Goal: Task Accomplishment & Management: Use online tool/utility

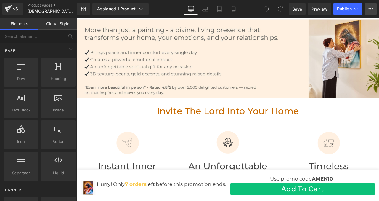
click at [368, 9] on icon at bounding box center [370, 9] width 5 height 5
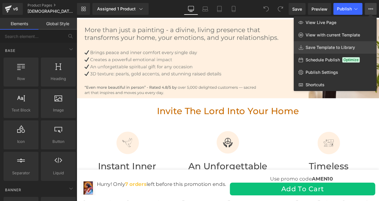
click at [321, 48] on span "Save Template to Library" at bounding box center [330, 47] width 49 height 5
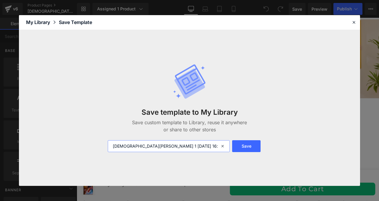
click at [160, 146] on input "[DEMOGRAPHIC_DATA][PERSON_NAME] 1 [DATE] 16:54:30" at bounding box center [169, 146] width 122 height 12
drag, startPoint x: 144, startPoint y: 145, endPoint x: 149, endPoint y: 143, distance: 4.9
click at [149, 143] on input "[DEMOGRAPHIC_DATA][PERSON_NAME] 1 [DATE] 16:54:30" at bounding box center [169, 146] width 122 height 12
click at [143, 148] on input "[DEMOGRAPHIC_DATA][PERSON_NAME] 1 [DATE] 16:54:30" at bounding box center [169, 146] width 122 height 12
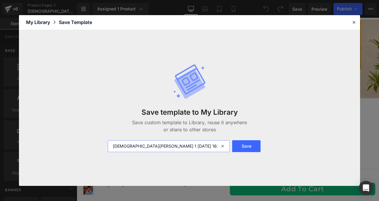
click at [143, 148] on input "[DEMOGRAPHIC_DATA][PERSON_NAME] 1 [DATE] 16:54:30" at bounding box center [169, 146] width 122 height 12
type input "avec sticky add to cart"
click at [239, 149] on button "Save" at bounding box center [246, 146] width 28 height 12
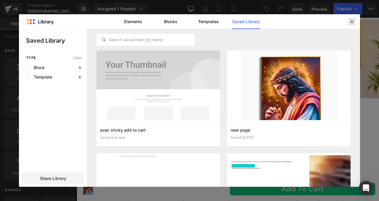
click at [352, 22] on icon at bounding box center [351, 21] width 5 height 5
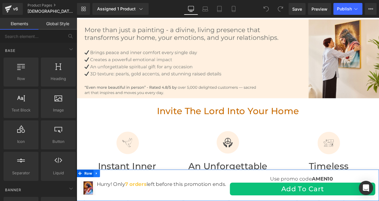
click at [100, 200] on icon at bounding box center [99, 201] width 1 height 3
click at [116, 200] on icon at bounding box center [116, 202] width 4 height 4
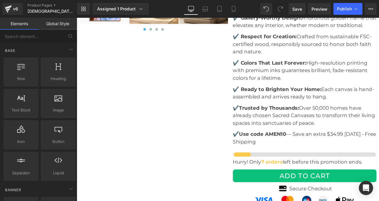
scroll to position [1964, 0]
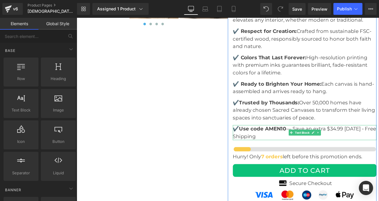
click at [330, 145] on p "✔️ Use code AMEN10 — Save an extra $34.99 [DATE] • Free Shipping" at bounding box center [347, 154] width 170 height 18
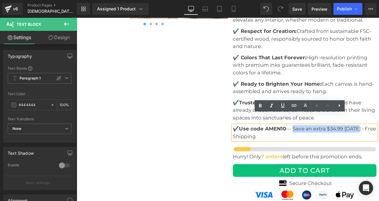
drag, startPoint x: 334, startPoint y: 135, endPoint x: 412, endPoint y: 134, distance: 77.9
click at [379, 145] on p "✔️ Use code AMEN10 — Save an extra $34.99 [DATE] • Free Shipping" at bounding box center [347, 154] width 170 height 18
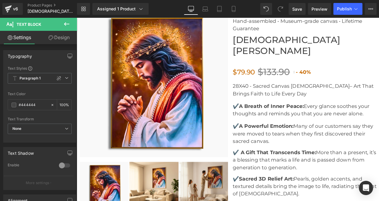
scroll to position [1714, 0]
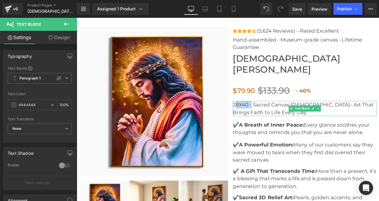
drag, startPoint x: 284, startPoint y: 108, endPoint x: 264, endPoint y: 108, distance: 20.7
click at [264, 116] on p "28X40 - Sacred Canvas [DEMOGRAPHIC_DATA]– Art That Brings Faith to Life Every D…" at bounding box center [347, 125] width 170 height 18
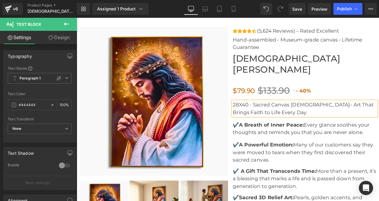
click at [286, 116] on p "28X40 - Sacred Canvas [DEMOGRAPHIC_DATA]– Art That Brings Faith to Life Every D…" at bounding box center [347, 125] width 170 height 18
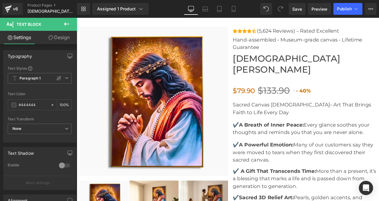
click at [69, 24] on icon at bounding box center [66, 24] width 5 height 4
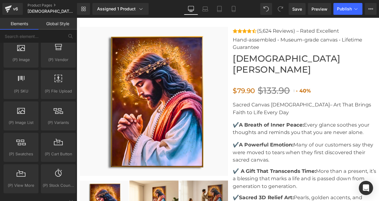
scroll to position [648, 0]
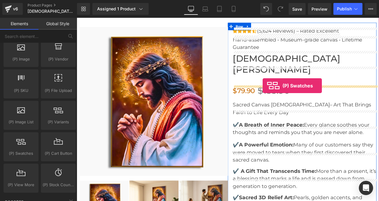
drag, startPoint x: 102, startPoint y: 156, endPoint x: 297, endPoint y: 98, distance: 203.0
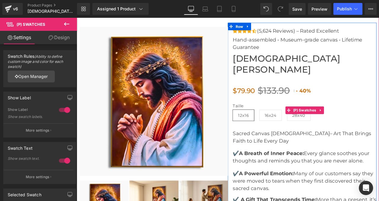
click at [303, 127] on span "16x24" at bounding box center [306, 133] width 14 height 12
click at [338, 127] on span "28x40" at bounding box center [339, 133] width 15 height 12
click at [312, 127] on span "16x24" at bounding box center [306, 133] width 14 height 12
click at [277, 127] on span "12x16" at bounding box center [274, 133] width 13 height 12
click at [305, 127] on span "16x24" at bounding box center [306, 133] width 14 height 12
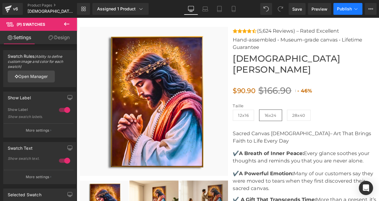
click at [348, 10] on span "Publish" at bounding box center [344, 9] width 15 height 5
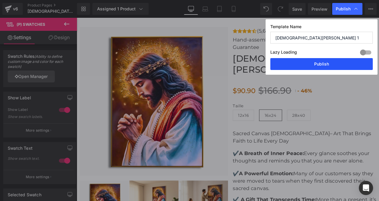
click at [317, 66] on button "Publish" at bounding box center [321, 64] width 102 height 12
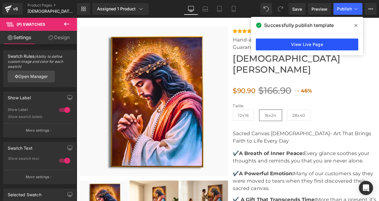
click at [313, 42] on link "View Live Page" at bounding box center [307, 44] width 102 height 12
